Goal: Find specific page/section: Find specific page/section

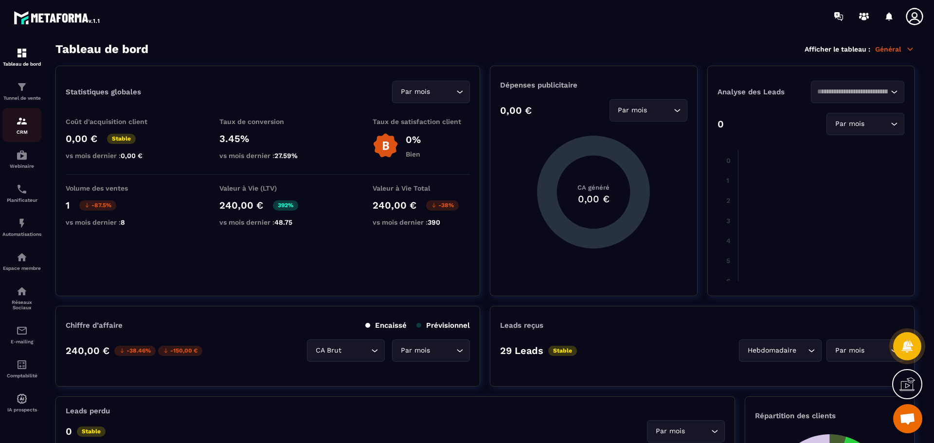
click at [22, 126] on img at bounding box center [22, 121] width 12 height 12
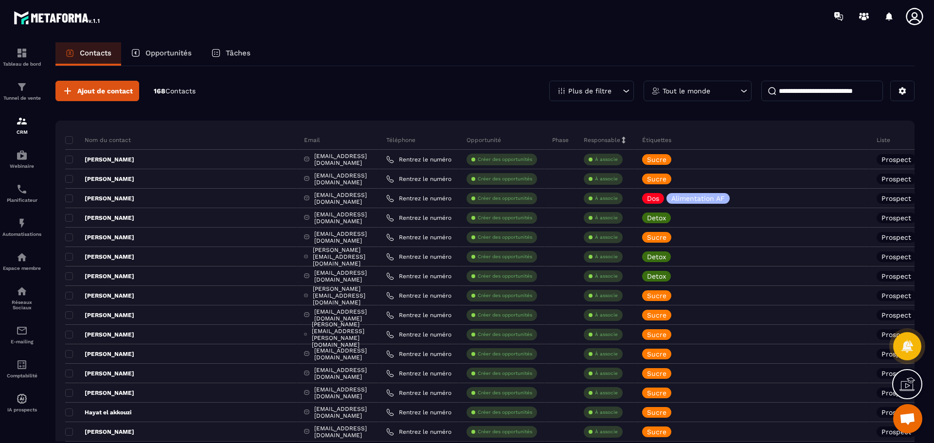
click at [801, 89] on input at bounding box center [822, 91] width 122 height 20
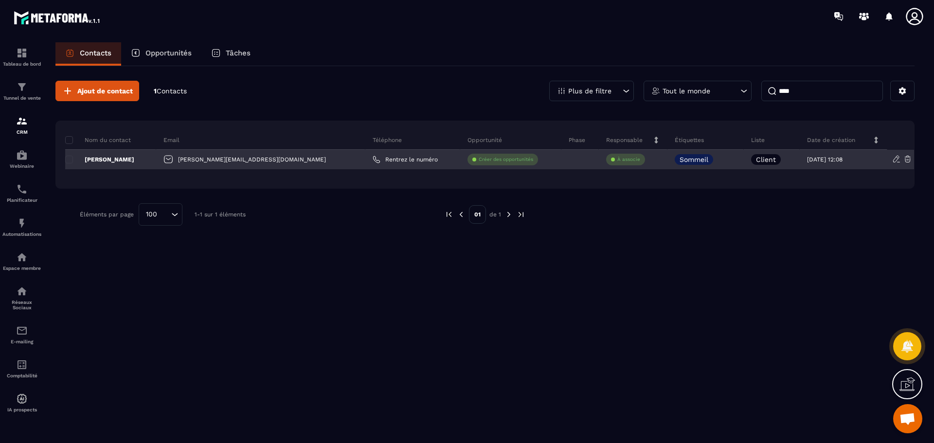
type input "****"
click at [107, 161] on p "[PERSON_NAME]" at bounding box center [99, 160] width 69 height 8
